Goal: Information Seeking & Learning: Check status

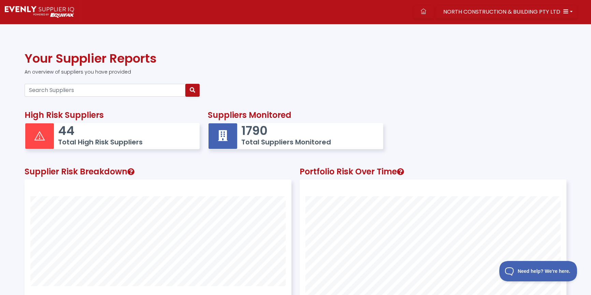
scroll to position [177, 266]
click at [74, 88] on input "Search Suppliers" at bounding box center [105, 90] width 161 height 13
paste input "84617236343"
type input "84617236343"
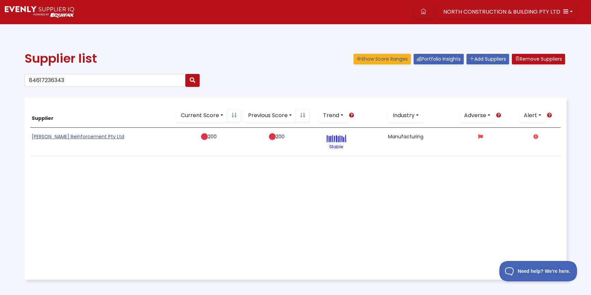
click at [57, 135] on link "[PERSON_NAME] Reinforcement Pty Ltd" at bounding box center [78, 136] width 92 height 7
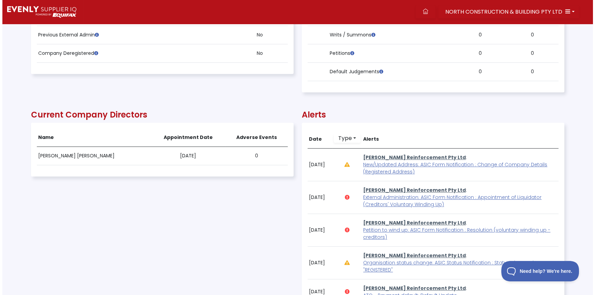
scroll to position [434, 0]
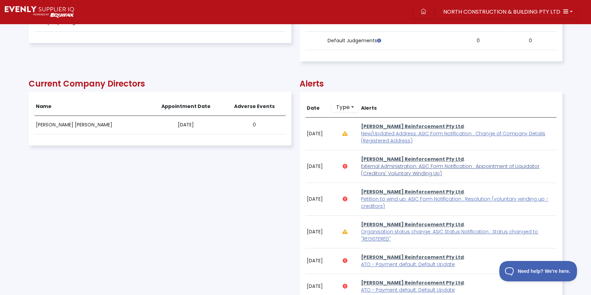
click at [391, 166] on span "External Administration: ASIC Form Notification : Appointment of Liquidator (Cr…" at bounding box center [450, 170] width 178 height 14
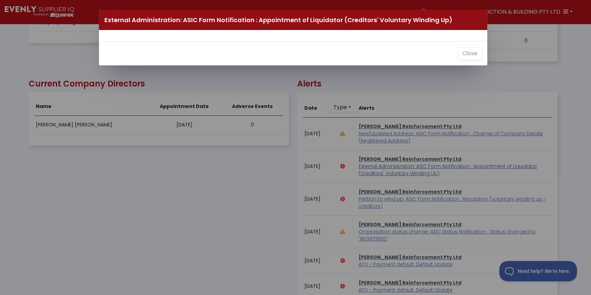
scroll to position [138, 532]
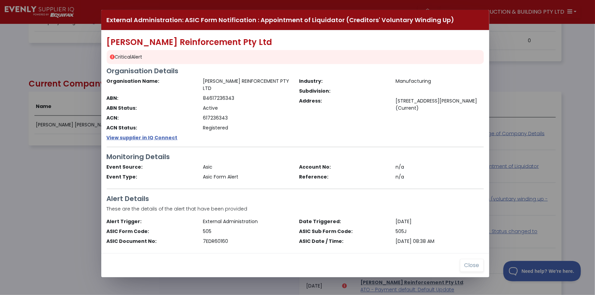
click at [42, 141] on div "External Administration: ASIC Form Notification : Appointment of Liquidator (Cr…" at bounding box center [297, 147] width 595 height 295
drag, startPoint x: 237, startPoint y: 182, endPoint x: 179, endPoint y: 156, distance: 63.2
click at [229, 176] on div "[PERSON_NAME] Reinforcement Pty Ltd Critical Alert Organisation Details Organis…" at bounding box center [295, 141] width 388 height 223
click at [467, 259] on button "Close" at bounding box center [472, 265] width 24 height 13
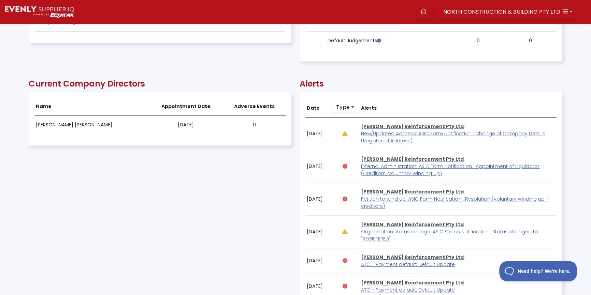
scroll to position [138, 533]
click at [468, 258] on p "[PERSON_NAME] Reinforcement Pty Ltd : ATO - Payment default: Default Update" at bounding box center [458, 261] width 194 height 14
click at [204, 216] on div "Current Company Directors Name Appointment Date Adverse Events [PERSON_NAME] [P…" at bounding box center [160, 258] width 263 height 380
click at [455, 14] on span "NORTH CONSTRUCTION & BUILDING PTY LTD" at bounding box center [501, 12] width 117 height 8
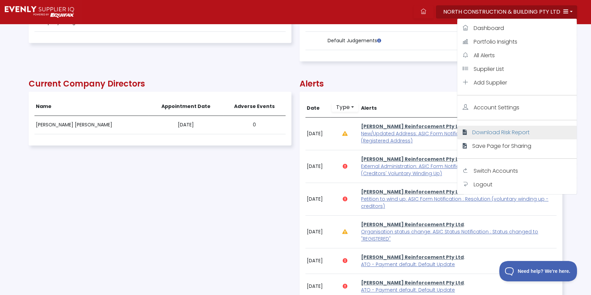
click at [478, 134] on span "Download Risk Report" at bounding box center [500, 133] width 57 height 8
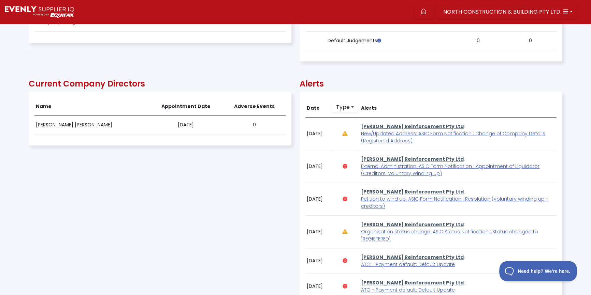
drag, startPoint x: 203, startPoint y: 229, endPoint x: 183, endPoint y: 140, distance: 90.5
click at [203, 228] on div "Current Company Directors Name Appointment Date Adverse Events [PERSON_NAME] [P…" at bounding box center [160, 258] width 263 height 380
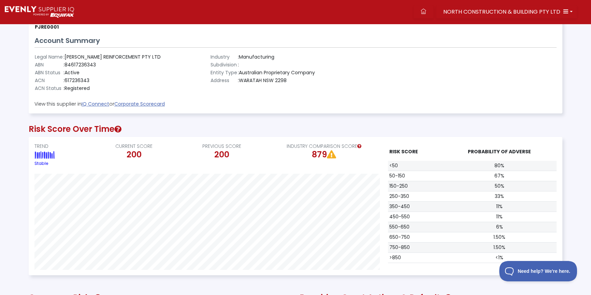
scroll to position [0, 0]
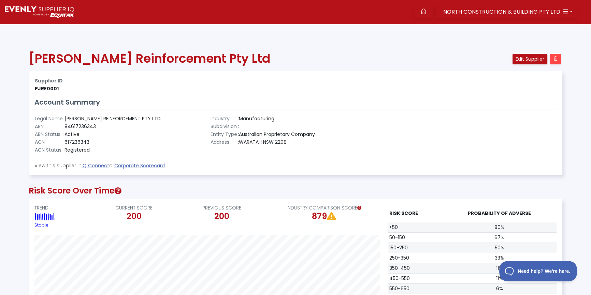
click at [478, 9] on span "NORTH CONSTRUCTION & BUILDING PTY LTD" at bounding box center [501, 12] width 117 height 8
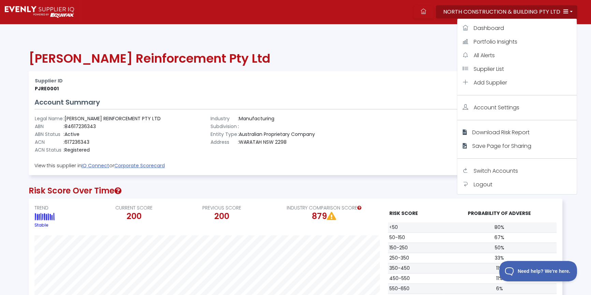
click at [365, 106] on h3 "Account Summary" at bounding box center [295, 102] width 522 height 8
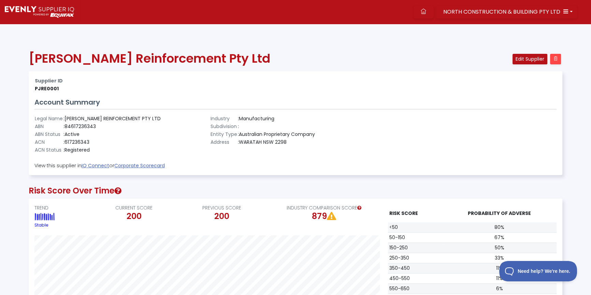
click at [312, 100] on h3 "Account Summary" at bounding box center [295, 102] width 522 height 8
click at [297, 55] on h1 "[PERSON_NAME] Reinforcement Pty Ltd" at bounding box center [250, 58] width 443 height 15
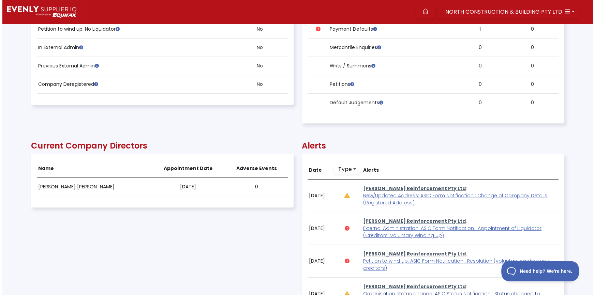
scroll to position [434, 0]
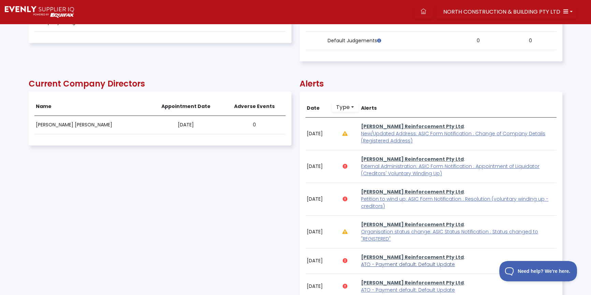
click at [378, 266] on span "ATO - Payment default: Default Update" at bounding box center [408, 264] width 94 height 7
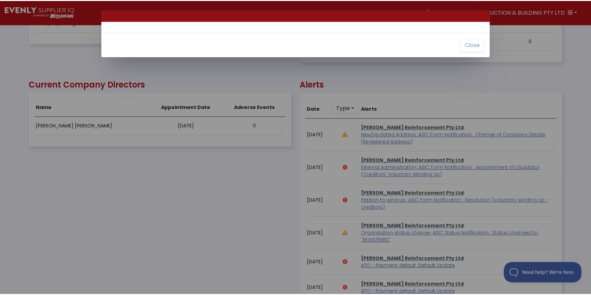
scroll to position [138, 532]
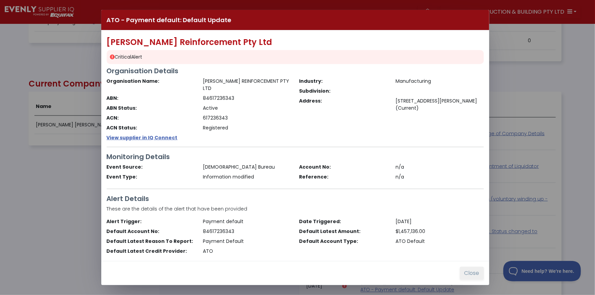
click at [473, 267] on button "Close" at bounding box center [472, 273] width 24 height 13
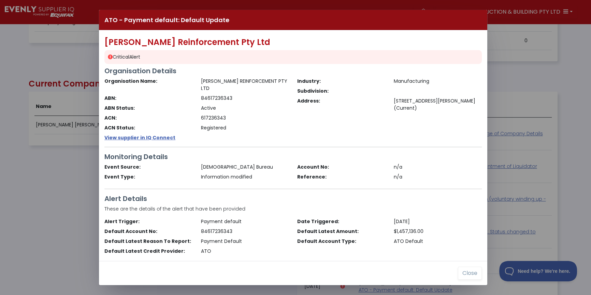
scroll to position [138, 533]
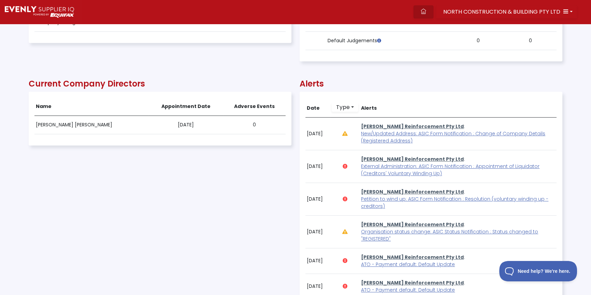
click at [425, 10] on icon at bounding box center [423, 11] width 5 height 5
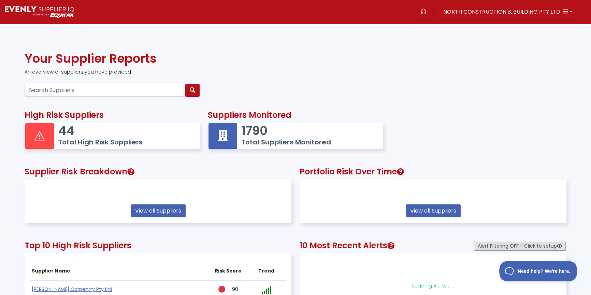
drag, startPoint x: 41, startPoint y: 97, endPoint x: 36, endPoint y: 94, distance: 5.3
click at [41, 97] on div at bounding box center [111, 90] width 183 height 18
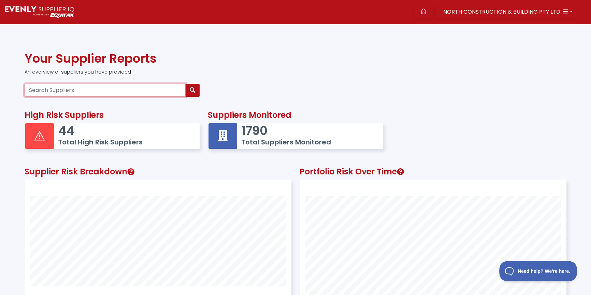
click at [85, 88] on input "Search Suppliers" at bounding box center [105, 90] width 161 height 13
paste input "52155303281"
type input "52155303281"
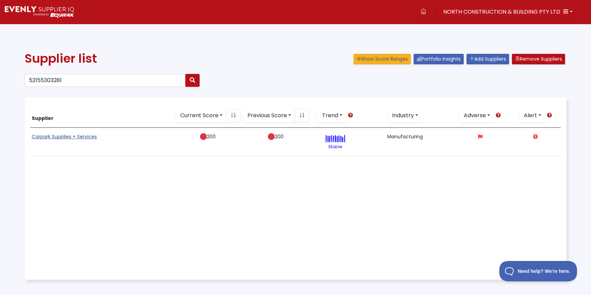
click at [60, 137] on link "Carpark Supplies + Services" at bounding box center [64, 136] width 65 height 7
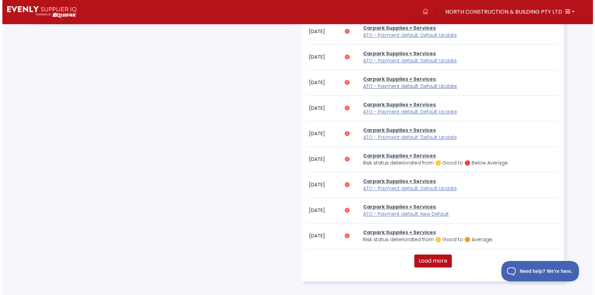
scroll to position [465, 0]
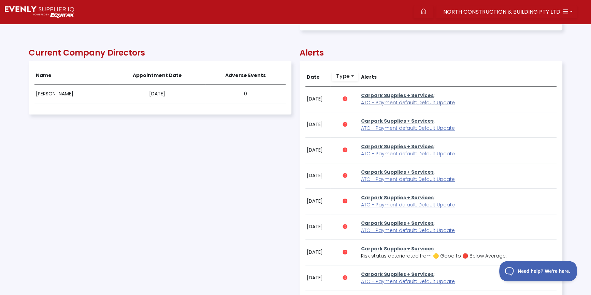
click at [383, 100] on span "ATO - Payment default: Default Update" at bounding box center [408, 102] width 94 height 7
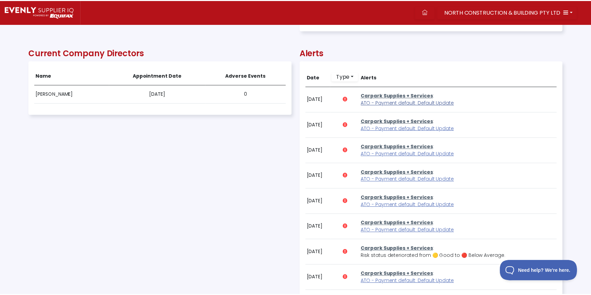
scroll to position [138, 532]
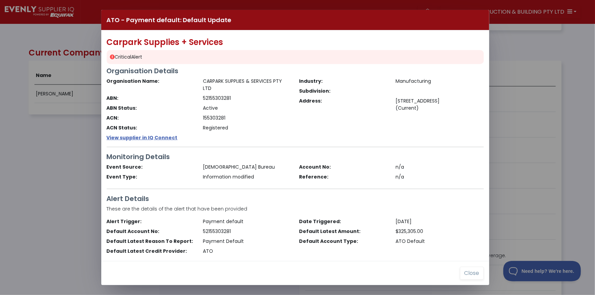
click at [61, 160] on div "ATO - Payment default: Default Update Carpark Supplies + Services Critical Aler…" at bounding box center [297, 147] width 595 height 295
click at [57, 169] on div "ATO - Payment default: Default Update Carpark Supplies + Services Critical Aler…" at bounding box center [297, 147] width 595 height 295
click at [270, 202] on h3 "Alert Details" at bounding box center [295, 199] width 377 height 8
click at [476, 273] on button "Close" at bounding box center [472, 273] width 24 height 13
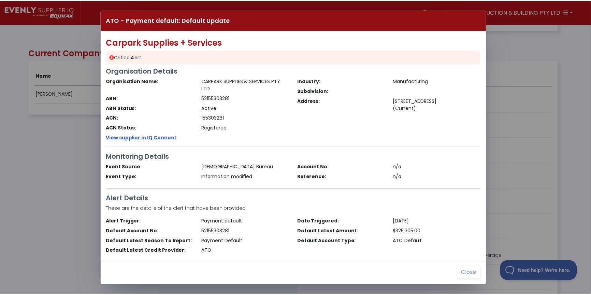
scroll to position [138, 533]
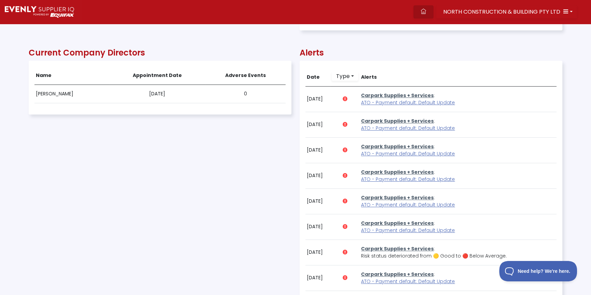
click at [424, 11] on icon at bounding box center [423, 11] width 5 height 5
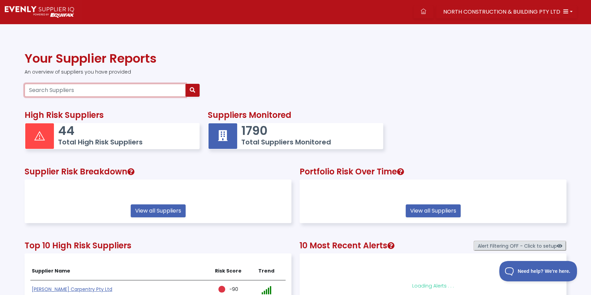
click at [53, 90] on input "Search Suppliers" at bounding box center [105, 90] width 161 height 13
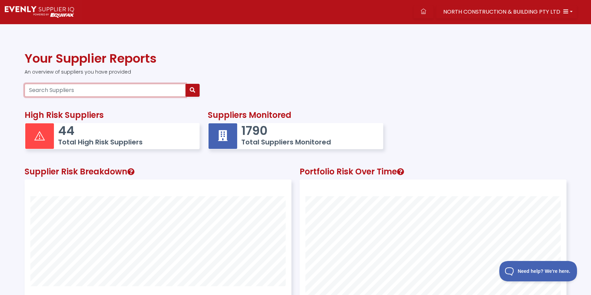
scroll to position [177, 266]
paste input "52604400928"
type input "52604400928"
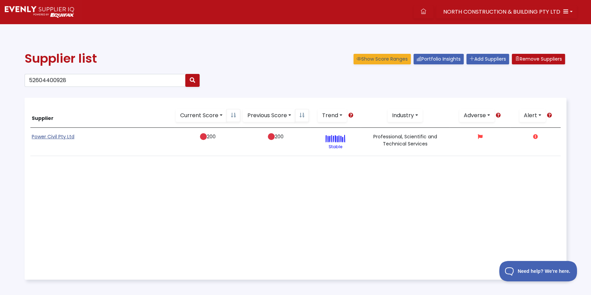
click at [59, 137] on link "Power Civil Pty Ltd" at bounding box center [53, 136] width 43 height 7
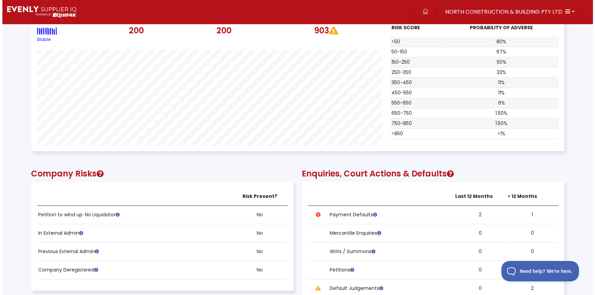
scroll to position [341, 0]
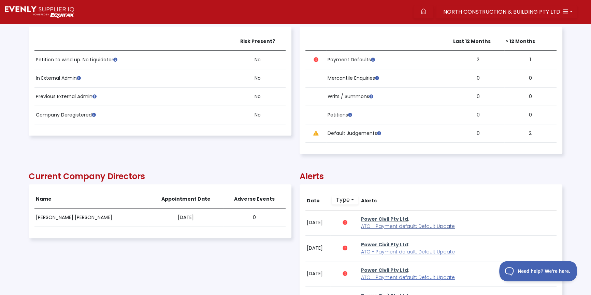
click at [404, 226] on span "ATO - Payment default: Default Update" at bounding box center [408, 226] width 94 height 7
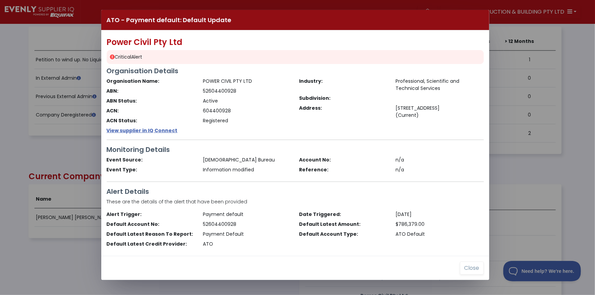
click at [343, 207] on div "Alert Details These are the details of the alert that have been provided" at bounding box center [295, 200] width 385 height 24
click at [473, 266] on button "Close" at bounding box center [472, 268] width 24 height 13
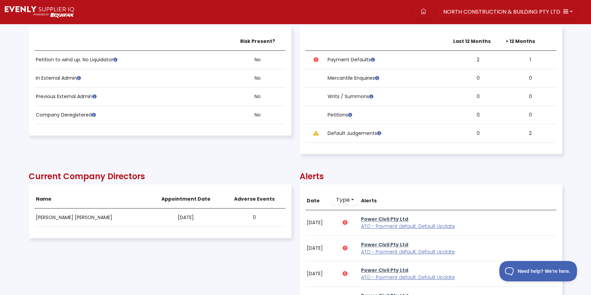
scroll to position [217, 0]
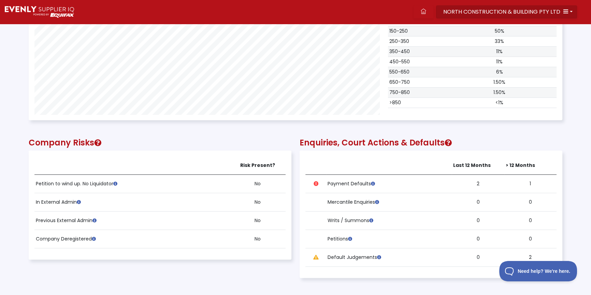
click at [468, 11] on span "NORTH CONSTRUCTION & BUILDING PTY LTD" at bounding box center [501, 12] width 117 height 8
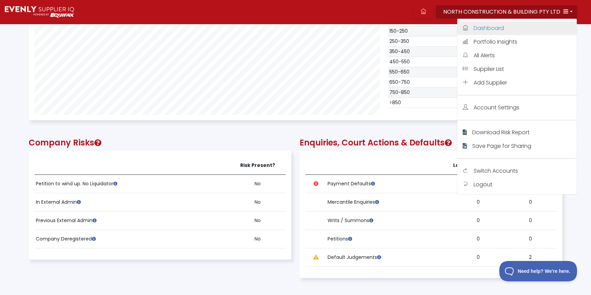
click at [470, 27] on link "Dashboard" at bounding box center [516, 28] width 119 height 14
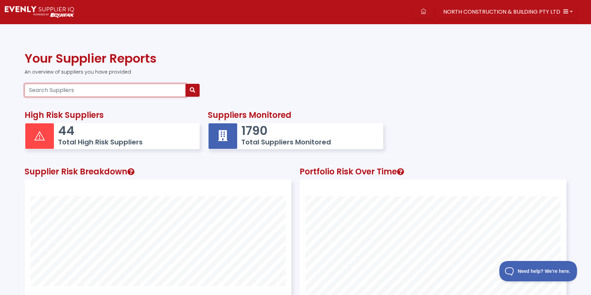
click at [78, 89] on input "Search Suppliers" at bounding box center [105, 90] width 161 height 13
paste input "62633562615"
type input "62633562615"
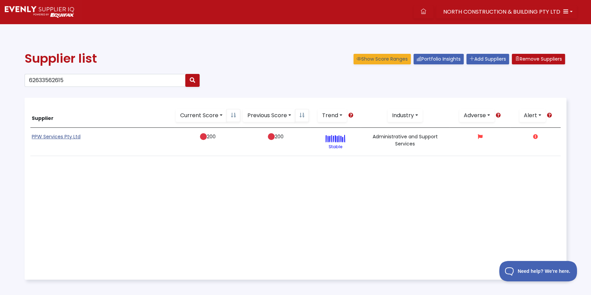
click at [41, 138] on link "PPW Services Pty Ltd" at bounding box center [56, 136] width 49 height 7
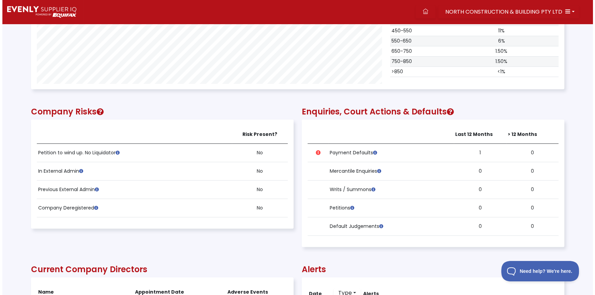
scroll to position [341, 0]
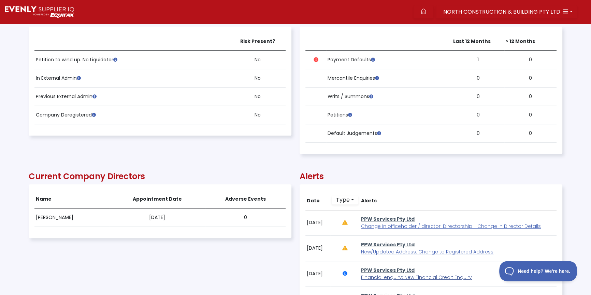
click at [379, 279] on span "Financial enquiry: New Financial Credit Enquiry" at bounding box center [416, 277] width 111 height 7
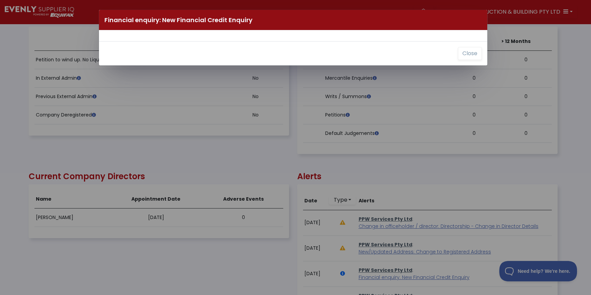
scroll to position [138, 532]
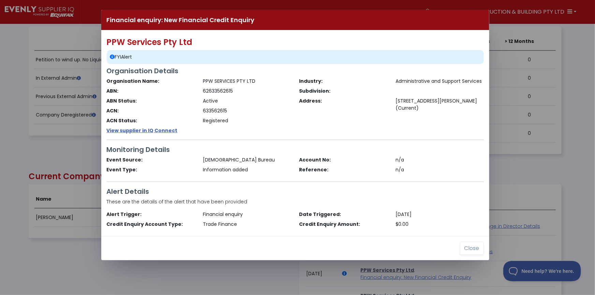
click at [467, 192] on h3 "Alert Details" at bounding box center [295, 192] width 377 height 8
click at [468, 248] on button "Close" at bounding box center [472, 248] width 24 height 13
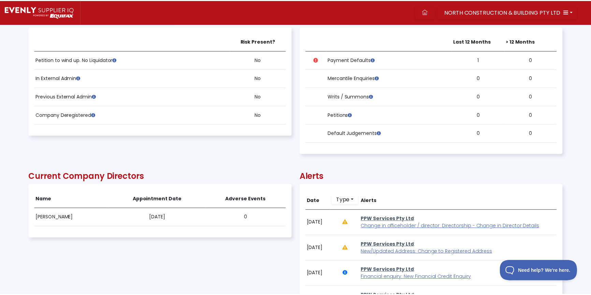
scroll to position [138, 533]
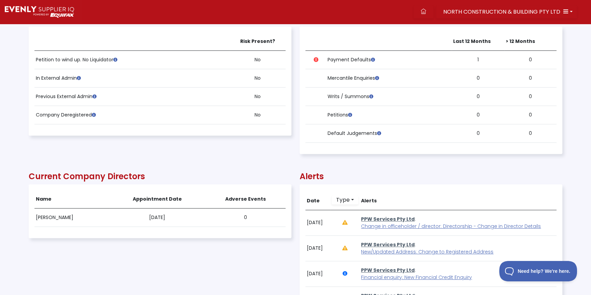
click at [166, 152] on div "Company Risks Risk Present? Petition to wind up. No Liquidator No In External A…" at bounding box center [160, 82] width 263 height 158
click at [196, 128] on div "Risk Present? Petition to wind up. No Liquidator No In External Admin No Previo…" at bounding box center [159, 81] width 251 height 98
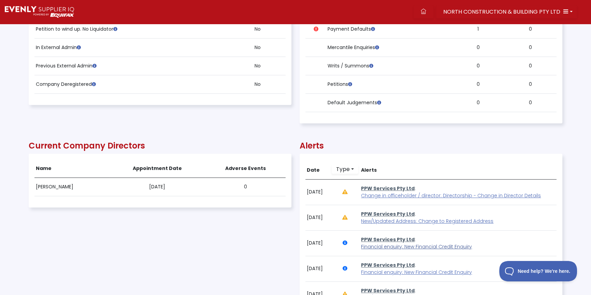
click at [383, 245] on span "Financial enquiry: New Financial Credit Enquiry" at bounding box center [416, 247] width 111 height 7
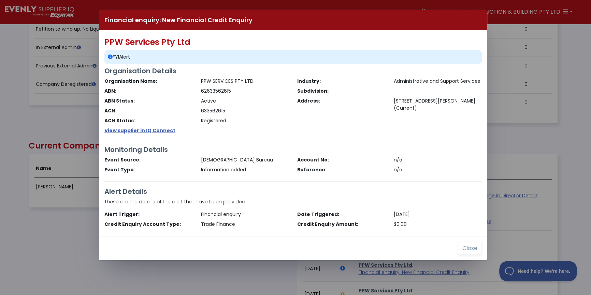
scroll to position [138, 532]
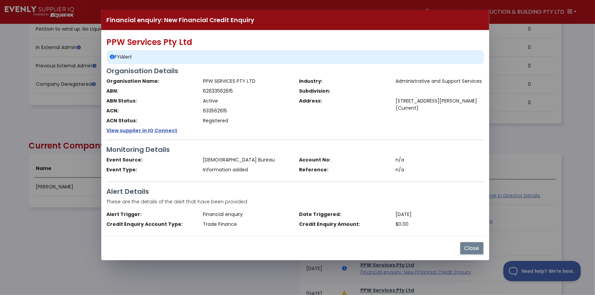
click at [464, 246] on button "Close" at bounding box center [472, 248] width 24 height 13
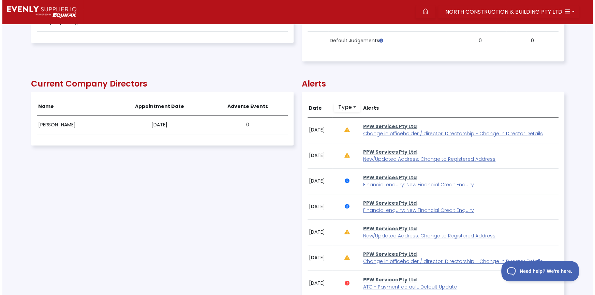
scroll to position [465, 0]
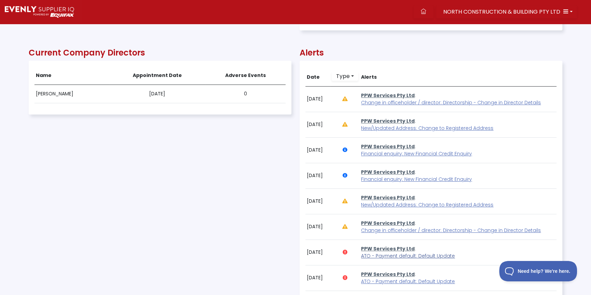
click at [385, 256] on span "ATO - Payment default: Default Update" at bounding box center [408, 256] width 94 height 7
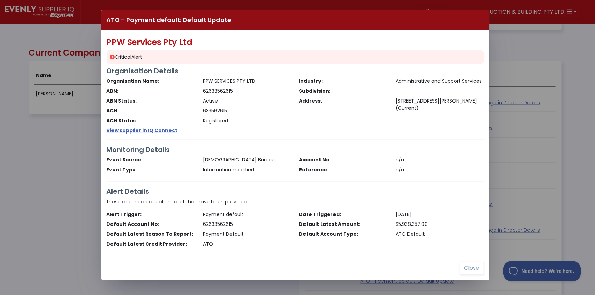
click at [54, 163] on div "ATO - Payment default: Default Update PPW Services Pty Ltd Critical Alert Organ…" at bounding box center [297, 147] width 595 height 295
click at [34, 142] on div "ATO - Payment default: Default Update PPW Services Pty Ltd Critical Alert Organ…" at bounding box center [297, 147] width 595 height 295
click at [469, 270] on button "Close" at bounding box center [472, 268] width 24 height 13
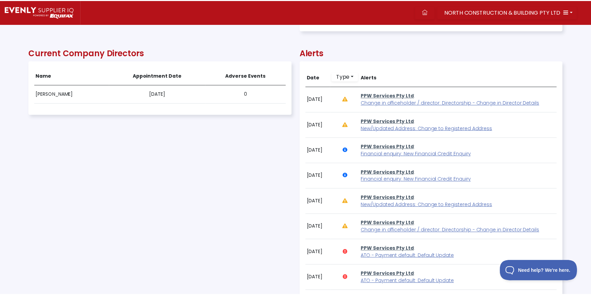
scroll to position [138, 533]
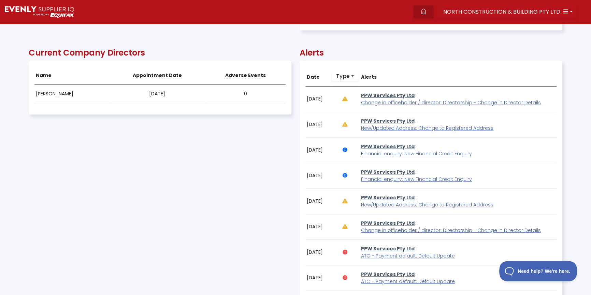
click at [426, 10] on icon at bounding box center [423, 11] width 5 height 5
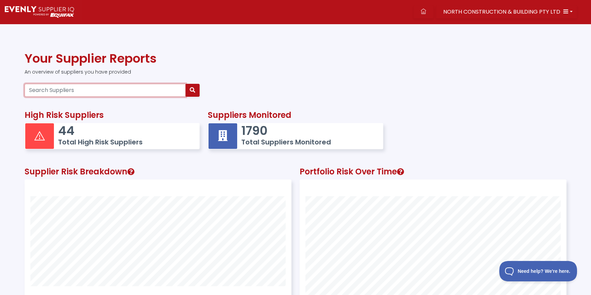
click at [108, 88] on input "Search Suppliers" at bounding box center [105, 90] width 161 height 13
paste input "52604400928"
type input "52604400928"
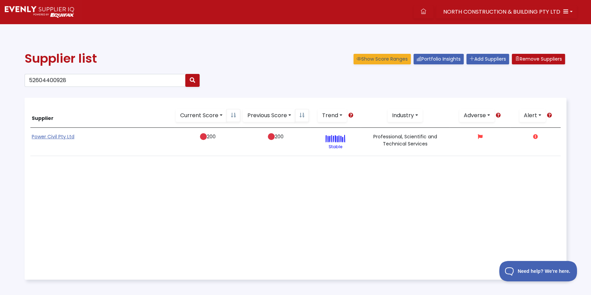
drag, startPoint x: 61, startPoint y: 136, endPoint x: 55, endPoint y: 136, distance: 5.8
click at [61, 137] on link "Power Civil Pty Ltd" at bounding box center [53, 136] width 43 height 7
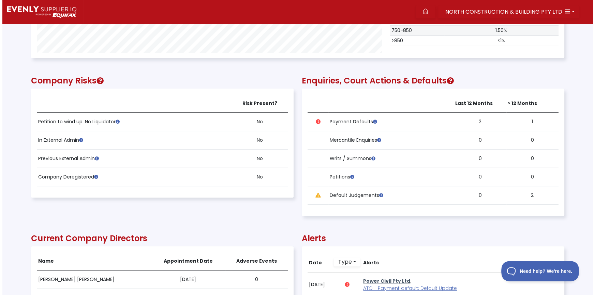
scroll to position [403, 0]
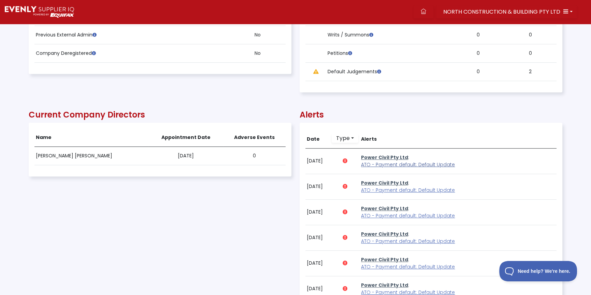
click at [393, 163] on span "ATO - Payment default: Default Update" at bounding box center [408, 164] width 94 height 7
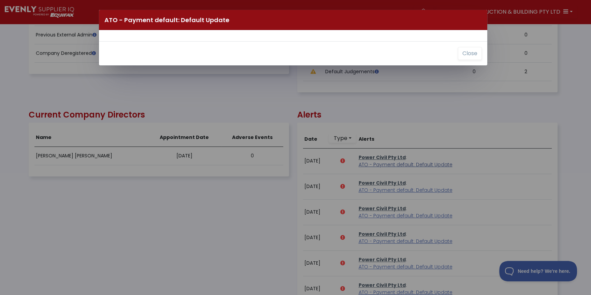
scroll to position [138, 532]
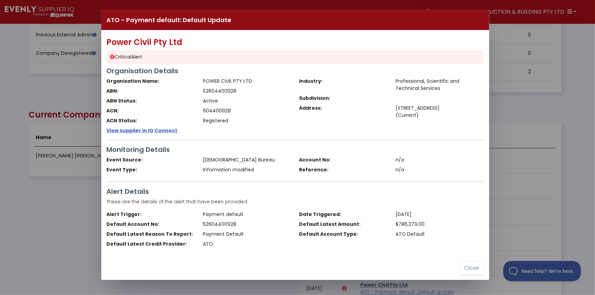
drag, startPoint x: 50, startPoint y: 99, endPoint x: 65, endPoint y: 41, distance: 59.5
click at [50, 99] on div "ATO - Payment default: Default Update Power Civil Pty Ltd Critical Alert Organi…" at bounding box center [297, 147] width 595 height 295
click at [471, 271] on button "Close" at bounding box center [472, 268] width 24 height 13
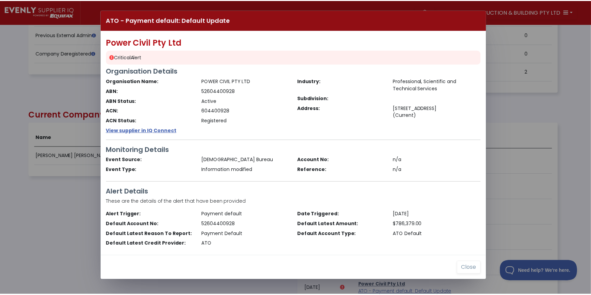
scroll to position [138, 533]
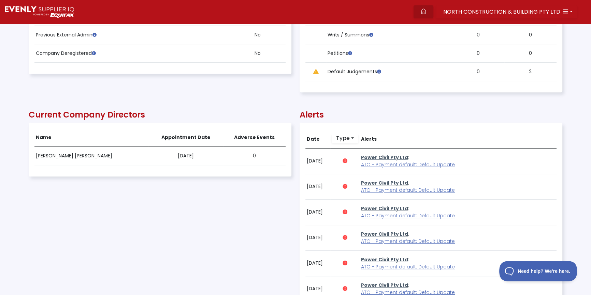
click at [426, 10] on icon at bounding box center [423, 11] width 5 height 5
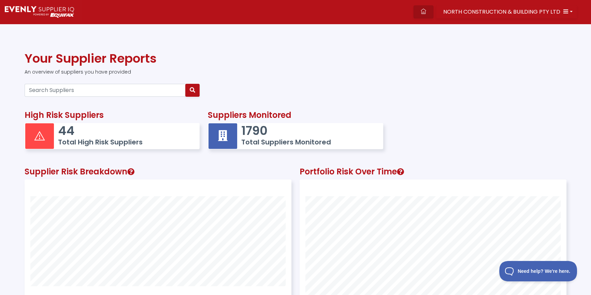
scroll to position [177, 266]
click at [76, 92] on input "Search Suppliers" at bounding box center [105, 90] width 161 height 13
paste input "64657487691"
type input "64657487691"
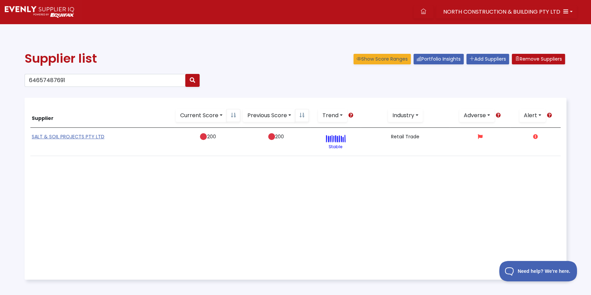
drag, startPoint x: 80, startPoint y: 136, endPoint x: 37, endPoint y: 145, distance: 43.4
click at [79, 136] on link "SALT & SOIL PROJECTS PTY LTD" at bounding box center [68, 136] width 73 height 7
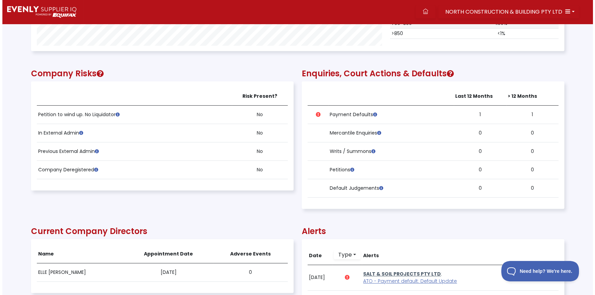
scroll to position [434, 0]
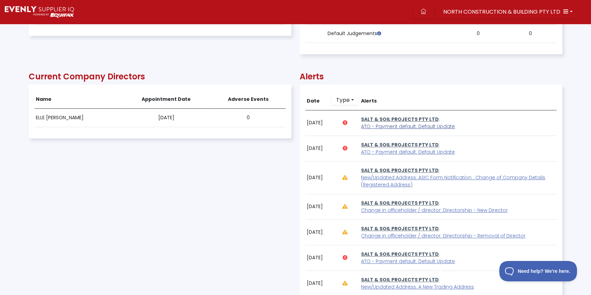
click at [387, 126] on span "ATO - Payment default: Default Update" at bounding box center [408, 126] width 94 height 7
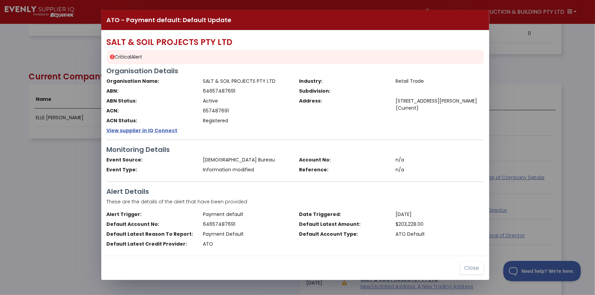
drag, startPoint x: 59, startPoint y: 170, endPoint x: 59, endPoint y: 156, distance: 13.6
click at [59, 170] on div "ATO - Payment default: Default Update SALT & SOIL PROJECTS PTY LTD Critical Ale…" at bounding box center [297, 147] width 595 height 295
click at [470, 265] on button "Close" at bounding box center [472, 268] width 24 height 13
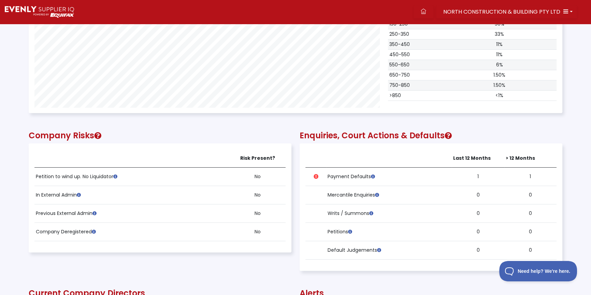
scroll to position [0, 0]
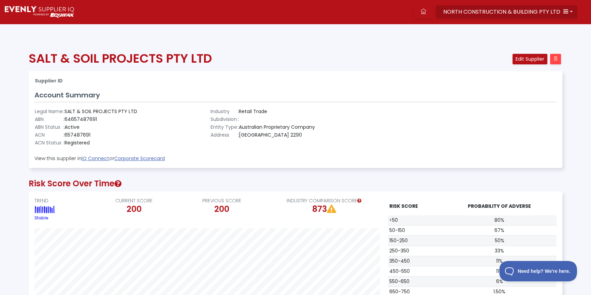
click at [491, 10] on span "NORTH CONSTRUCTION & BUILDING PTY LTD" at bounding box center [501, 12] width 117 height 8
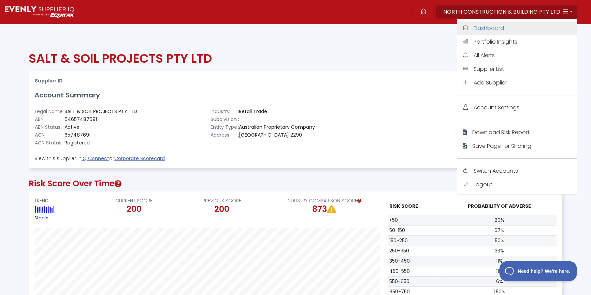
click at [485, 31] on span "Dashboard" at bounding box center [488, 28] width 30 height 8
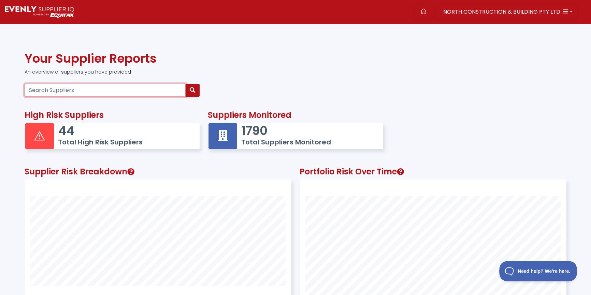
click at [61, 94] on input "Search Suppliers" at bounding box center [105, 90] width 161 height 13
paste input "85167917651"
type input "85167917651"
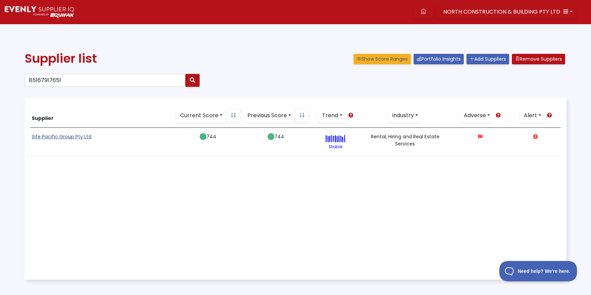
click at [51, 135] on link "Site Pacific Group Pty Ltd" at bounding box center [62, 136] width 60 height 7
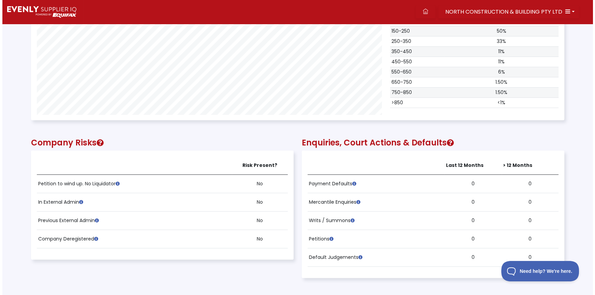
scroll to position [403, 0]
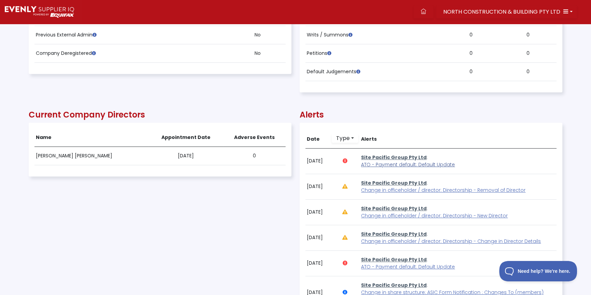
click at [391, 165] on span "ATO - Payment default: Default Update" at bounding box center [408, 164] width 94 height 7
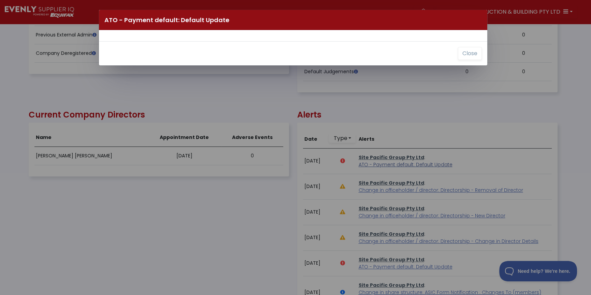
scroll to position [138, 532]
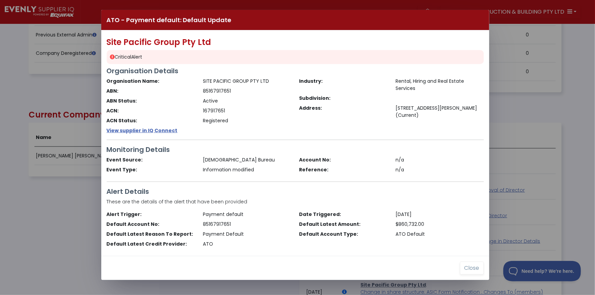
click at [35, 206] on div "ATO - Payment default: Default Update Site Pacific Group Pty Ltd Critical Alert…" at bounding box center [297, 147] width 595 height 295
click at [468, 265] on button "Close" at bounding box center [472, 268] width 24 height 13
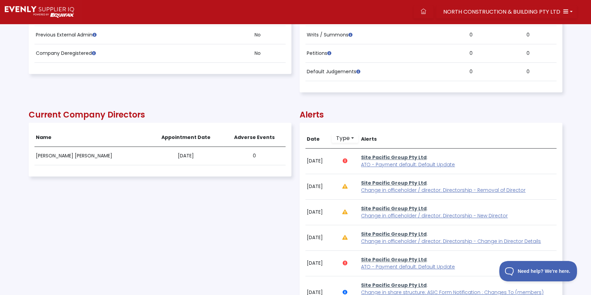
scroll to position [138, 533]
click at [423, 12] on link at bounding box center [423, 11] width 20 height 13
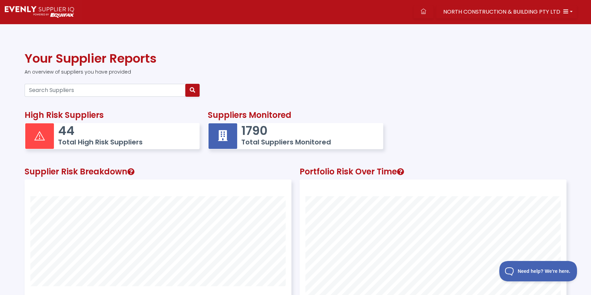
scroll to position [177, 266]
drag, startPoint x: 132, startPoint y: 90, endPoint x: 128, endPoint y: 93, distance: 4.2
click at [128, 93] on input "Search Suppliers" at bounding box center [105, 90] width 161 height 13
paste input "27604057829"
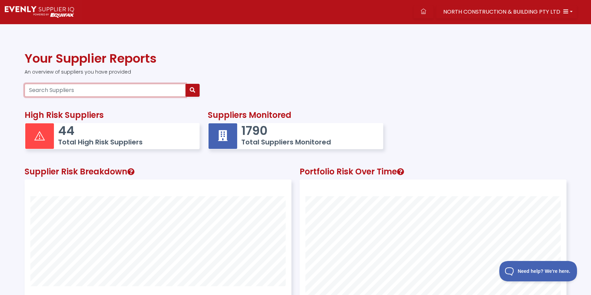
type input "27604057829"
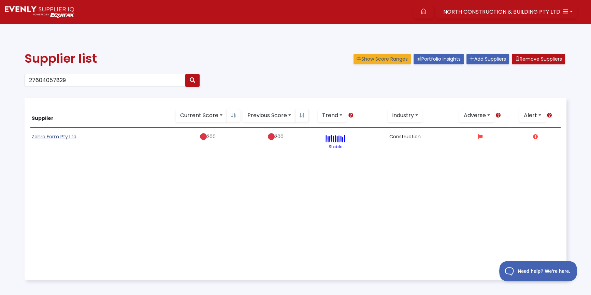
click at [49, 136] on link "Zahra Form Pty Ltd" at bounding box center [54, 136] width 45 height 7
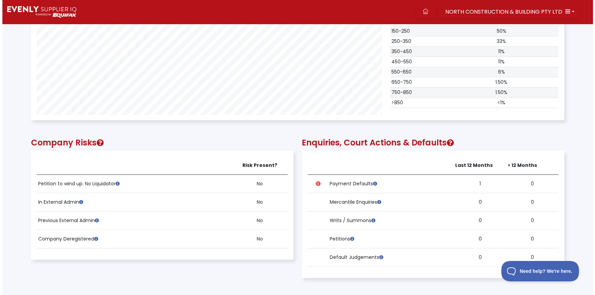
scroll to position [434, 0]
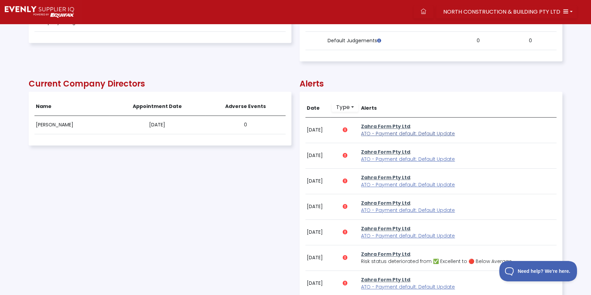
click at [389, 133] on span "ATO - Payment default: Default Update" at bounding box center [408, 133] width 94 height 7
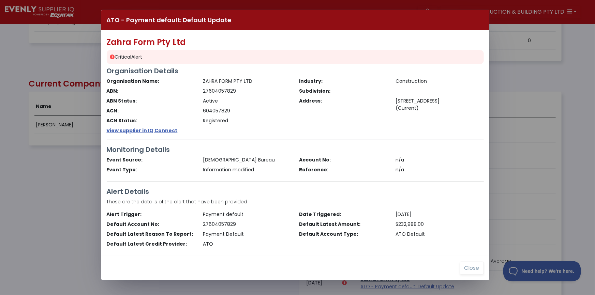
drag, startPoint x: 33, startPoint y: 195, endPoint x: 45, endPoint y: 193, distance: 11.8
click at [36, 194] on div "ATO - Payment default: Default Update Zahra Form Pty Ltd Critical Alert Organis…" at bounding box center [297, 147] width 595 height 295
click at [466, 267] on button "Close" at bounding box center [472, 268] width 24 height 13
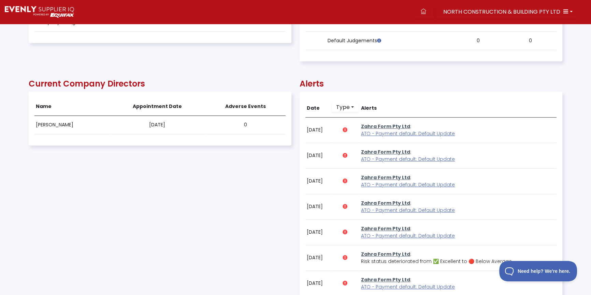
scroll to position [138, 533]
click at [426, 11] on icon at bounding box center [423, 11] width 5 height 5
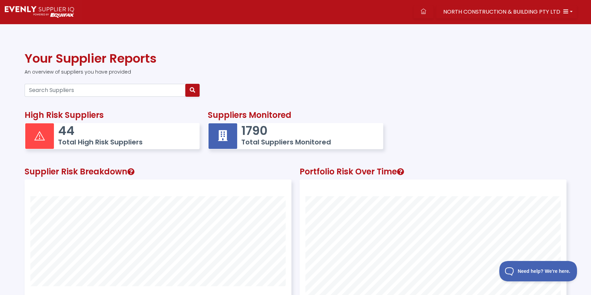
click at [75, 100] on div "High Risk Suppliers 44 Total High Risk Suppliers" at bounding box center [111, 128] width 183 height 57
click at [73, 86] on input "Search Suppliers" at bounding box center [105, 90] width 161 height 13
paste input "95659033208"
type input "95659033208"
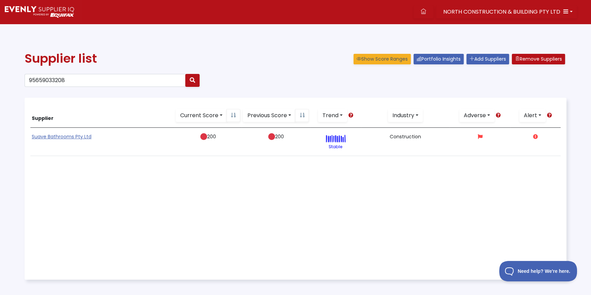
click at [74, 138] on link "Suave Bathrooms Pty Ltd" at bounding box center [62, 136] width 60 height 7
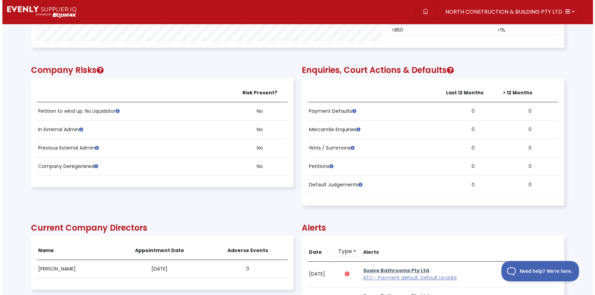
scroll to position [465, 0]
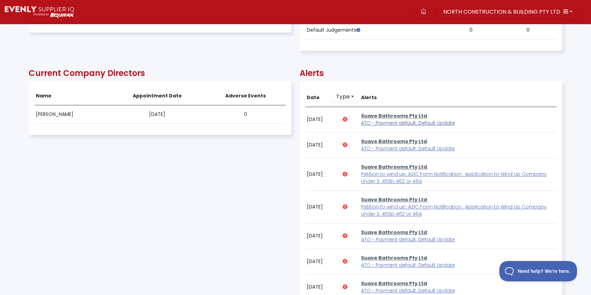
click at [379, 122] on span "ATO - Payment default: Default Update" at bounding box center [408, 123] width 94 height 7
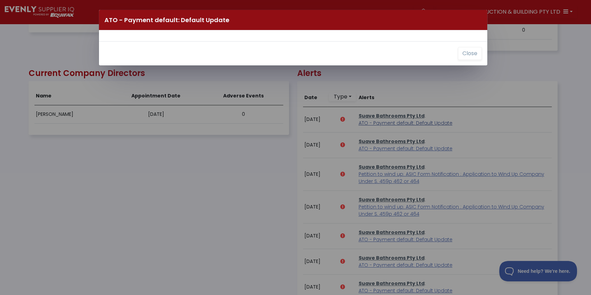
scroll to position [138, 532]
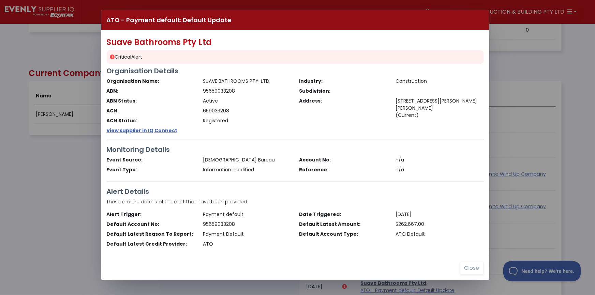
drag, startPoint x: 38, startPoint y: 179, endPoint x: 207, endPoint y: 194, distance: 170.2
click at [38, 179] on div "ATO - Payment default: Default Update Suave Bathrooms Pty Ltd Critical Alert Or…" at bounding box center [297, 147] width 595 height 295
click at [472, 267] on button "Close" at bounding box center [472, 268] width 24 height 13
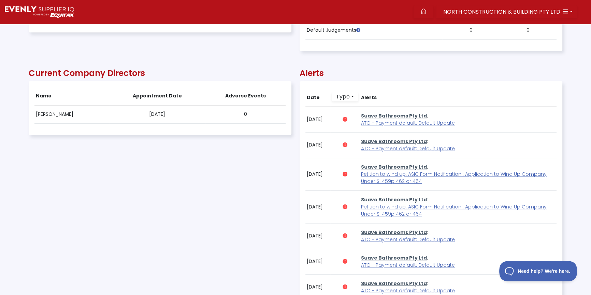
scroll to position [138, 533]
click at [427, 14] on link at bounding box center [423, 11] width 20 height 13
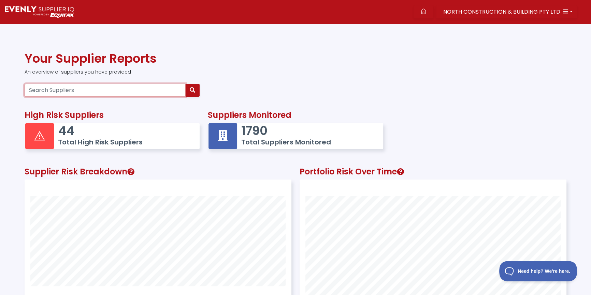
click at [73, 92] on input "Search Suppliers" at bounding box center [105, 90] width 161 height 13
paste input "12621638391"
type input "12621638391"
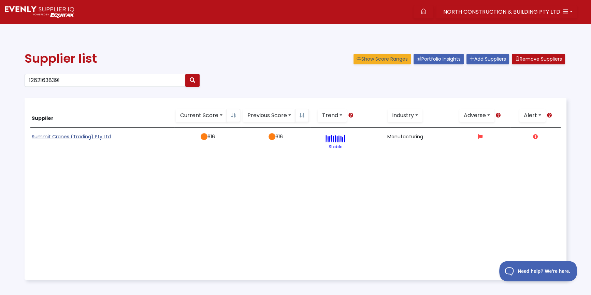
click at [68, 138] on link "Summit Cranes (Trading) Pty Ltd" at bounding box center [71, 136] width 79 height 7
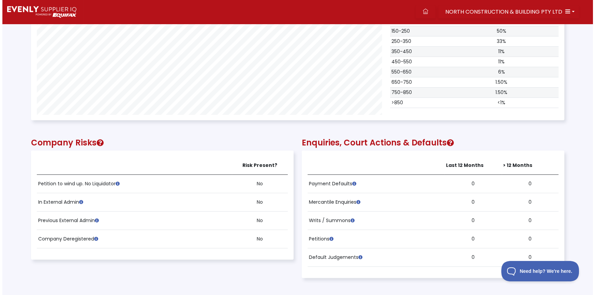
scroll to position [372, 0]
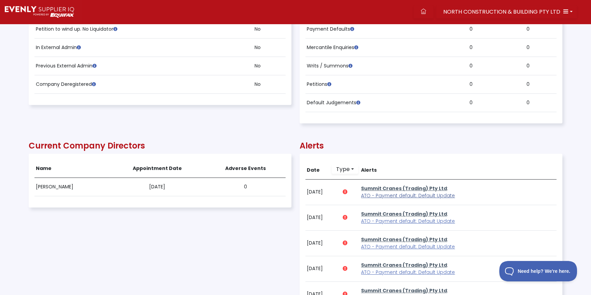
click at [412, 196] on span "ATO - Payment default: Default Update" at bounding box center [408, 195] width 94 height 7
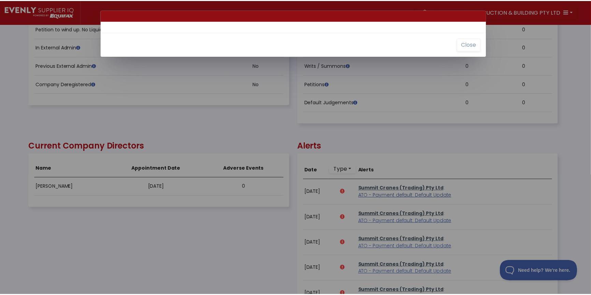
scroll to position [138, 532]
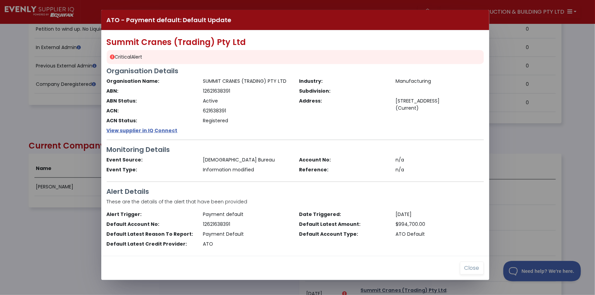
click at [62, 101] on div "ATO - Payment default: Default Update Summit Cranes (Trading) Pty Ltd Critical …" at bounding box center [297, 147] width 595 height 295
click at [471, 267] on button "Close" at bounding box center [472, 268] width 24 height 13
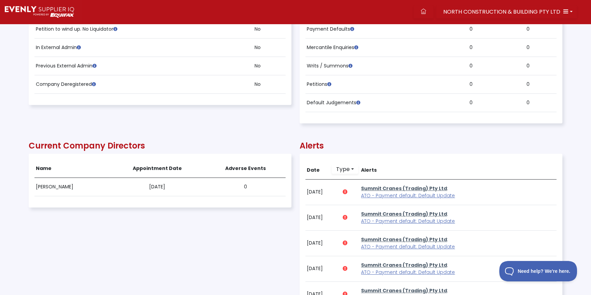
scroll to position [138, 533]
click at [426, 10] on icon at bounding box center [423, 11] width 5 height 5
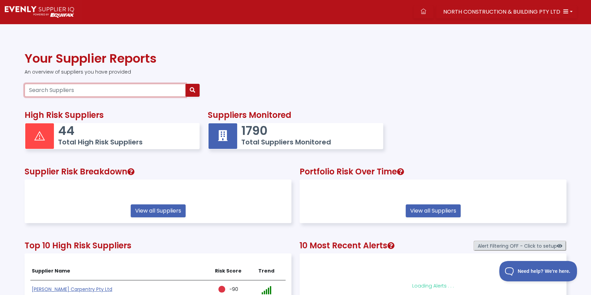
click at [75, 94] on input "Search Suppliers" at bounding box center [105, 90] width 161 height 13
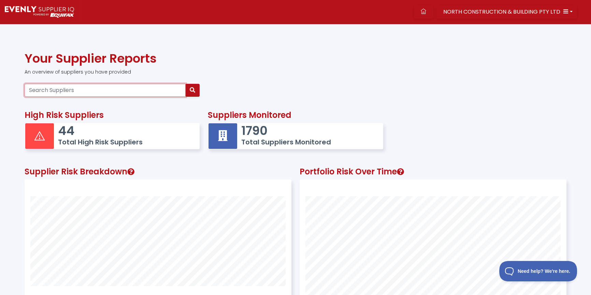
paste input "16669328876"
type input "16669328876"
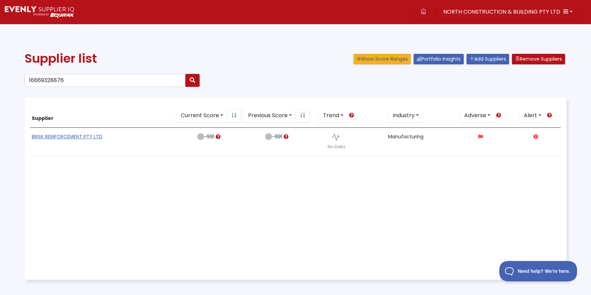
click at [63, 134] on link "BRISK REINFORCEMENT PTY LTD" at bounding box center [67, 136] width 71 height 7
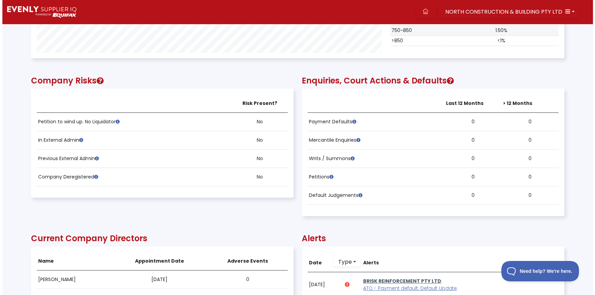
scroll to position [465, 0]
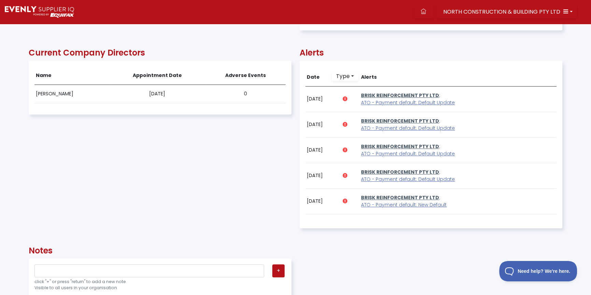
click at [380, 106] on td "BRISK REINFORCEMENT PTY LTD : ATO - Payment default: Default Update" at bounding box center [458, 99] width 197 height 26
click at [380, 101] on span "ATO - Payment default: Default Update" at bounding box center [408, 102] width 94 height 7
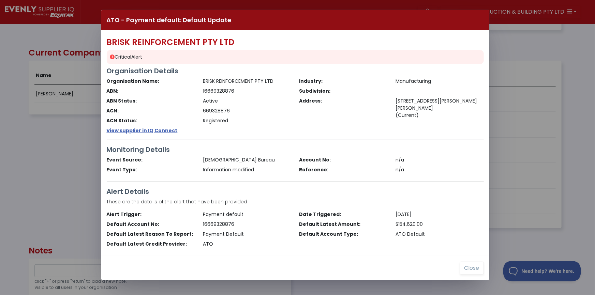
click at [573, 68] on div "ATO - Payment default: Default Update BRISK REINFORCEMENT PTY LTD Critical Aler…" at bounding box center [297, 147] width 595 height 295
click at [467, 268] on button "Close" at bounding box center [472, 268] width 24 height 13
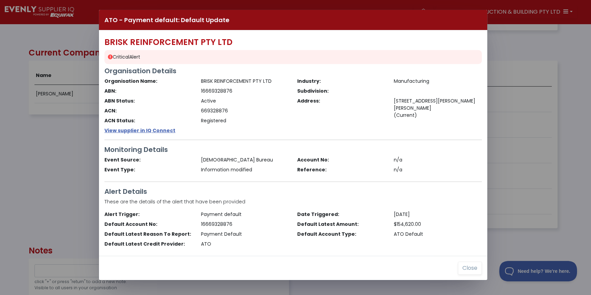
scroll to position [138, 533]
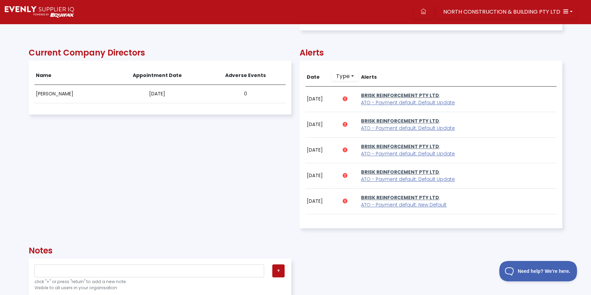
drag, startPoint x: 170, startPoint y: 177, endPoint x: 176, endPoint y: 172, distance: 7.6
click at [173, 178] on div "Current Company Directors Name Appointment Date Adverse Events [PERSON_NAME] [D…" at bounding box center [160, 136] width 263 height 198
drag, startPoint x: 264, startPoint y: 201, endPoint x: 258, endPoint y: 197, distance: 6.9
click at [264, 201] on div "Current Company Directors Name Appointment Date Adverse Events [PERSON_NAME] [D…" at bounding box center [160, 136] width 263 height 198
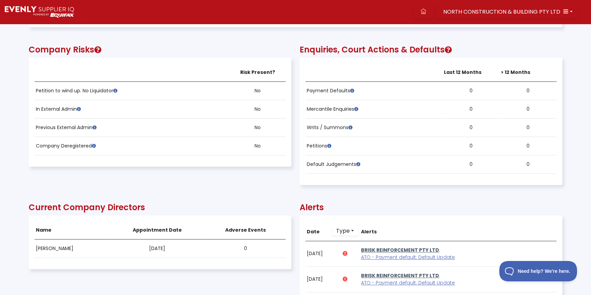
drag, startPoint x: 232, startPoint y: 145, endPoint x: 54, endPoint y: 135, distance: 178.7
click at [223, 146] on tr "Company Deregistered No" at bounding box center [159, 146] width 251 height 18
